Goal: Task Accomplishment & Management: Manage account settings

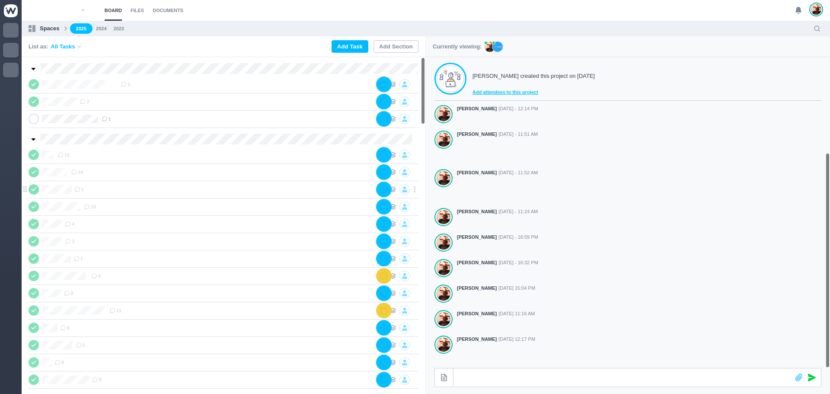
scroll to position [138, 0]
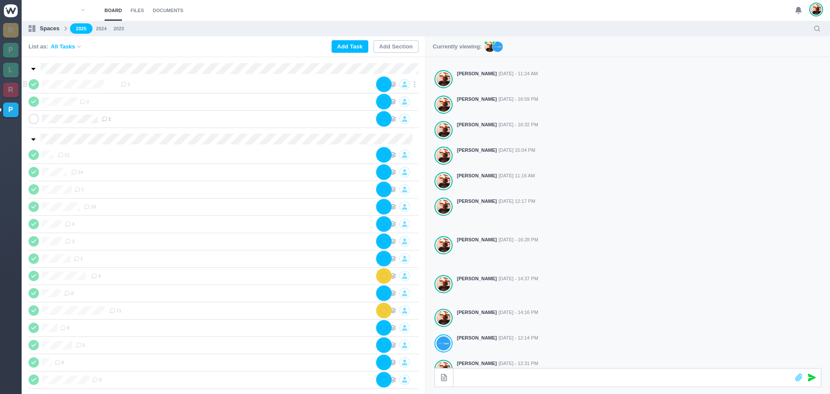
drag, startPoint x: 36, startPoint y: 82, endPoint x: 41, endPoint y: 81, distance: 5.2
click at [36, 81] on icon at bounding box center [33, 84] width 7 height 6
click at [143, 82] on div "3" at bounding box center [249, 84] width 256 height 10
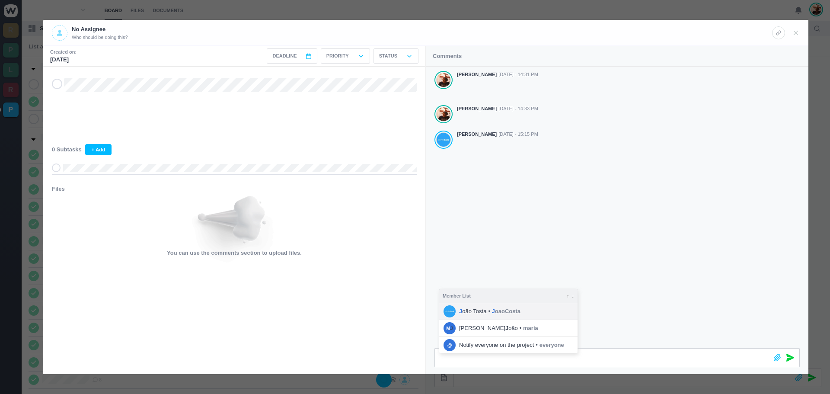
click at [506, 311] on span "J oaoCosta" at bounding box center [506, 311] width 29 height 9
click at [789, 355] on icon at bounding box center [790, 358] width 8 height 8
click at [488, 304] on li "J oão [PERSON_NAME] • J oaoCosta" at bounding box center [508, 311] width 138 height 16
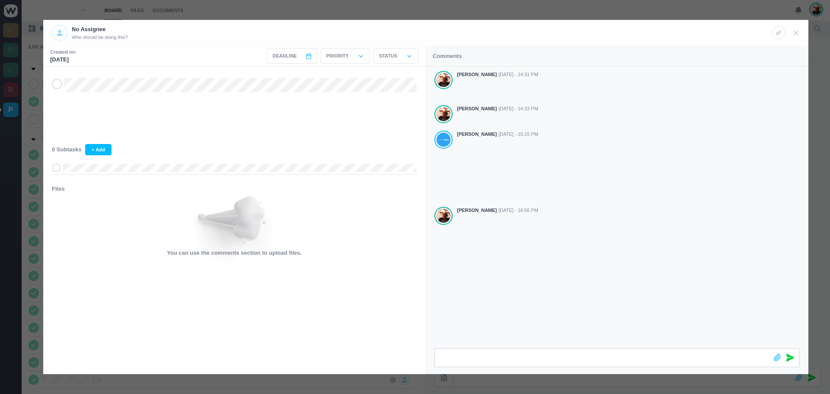
click at [500, 298] on div "[PERSON_NAME] [DATE] - 14:31 PM [PERSON_NAME] [DATE] - 14:33 PM [PERSON_NAME] […" at bounding box center [617, 207] width 383 height 281
click at [797, 33] on icon at bounding box center [796, 33] width 8 height 8
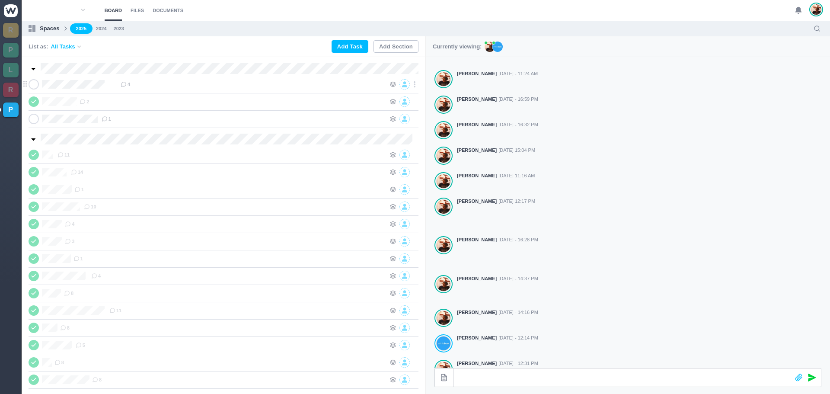
click at [121, 83] on div "4" at bounding box center [253, 84] width 265 height 10
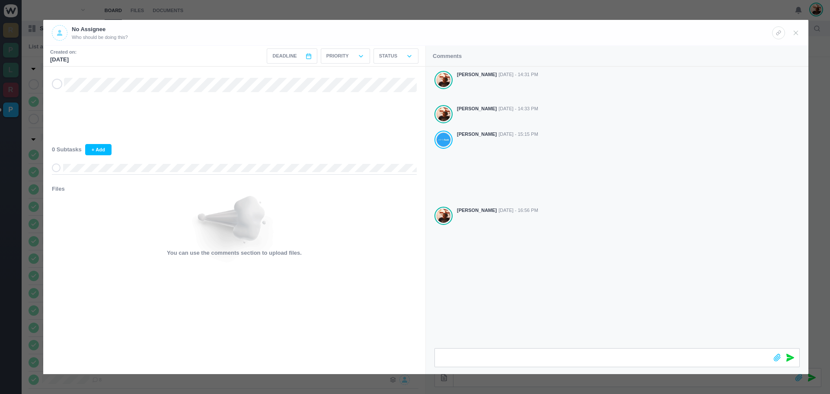
click at [799, 30] on icon at bounding box center [796, 33] width 8 height 8
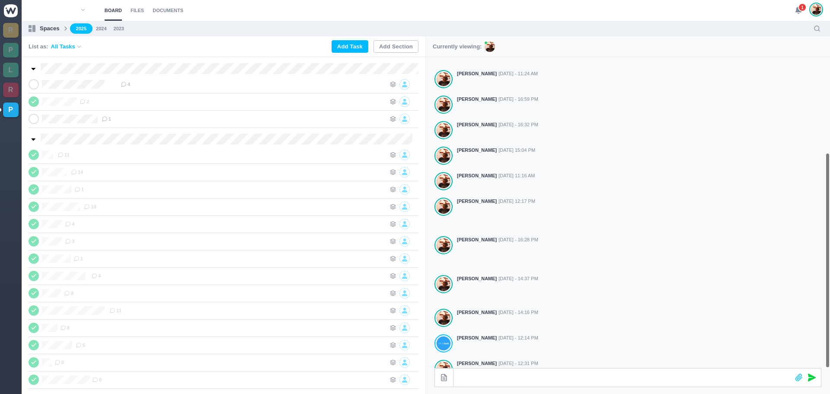
click at [799, 5] on span "1" at bounding box center [802, 7] width 9 height 9
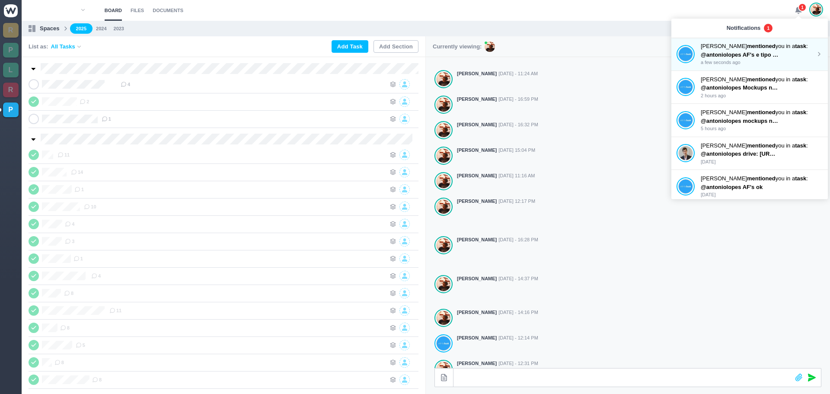
click at [756, 49] on strong "mentioned" at bounding box center [761, 46] width 29 height 6
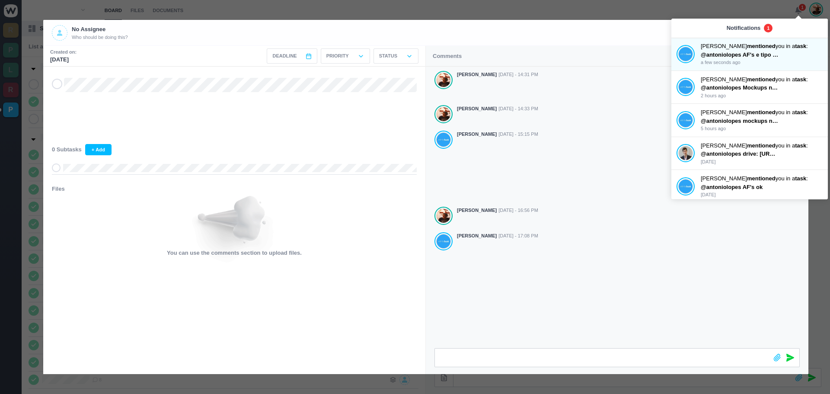
click at [56, 84] on icon at bounding box center [57, 84] width 7 height 6
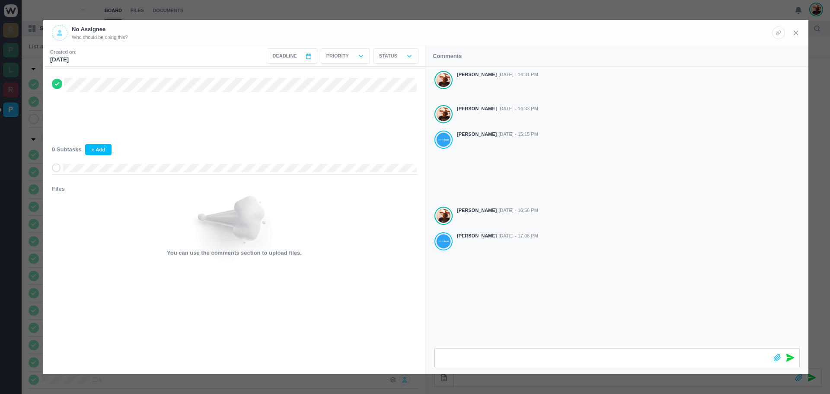
click at [795, 33] on icon at bounding box center [796, 33] width 8 height 8
